Goal: Task Accomplishment & Management: Complete application form

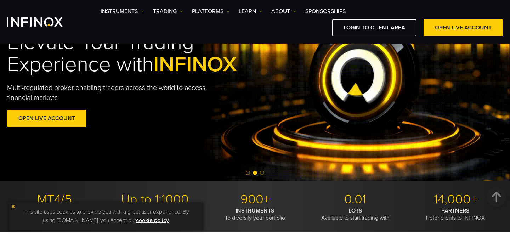
scroll to position [1, 0]
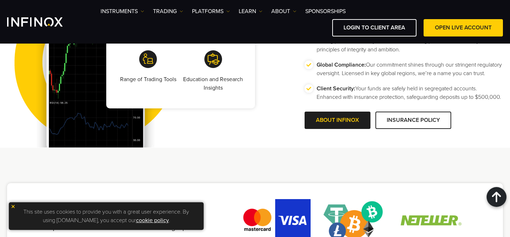
scroll to position [1330, 0]
